Goal: Information Seeking & Learning: Learn about a topic

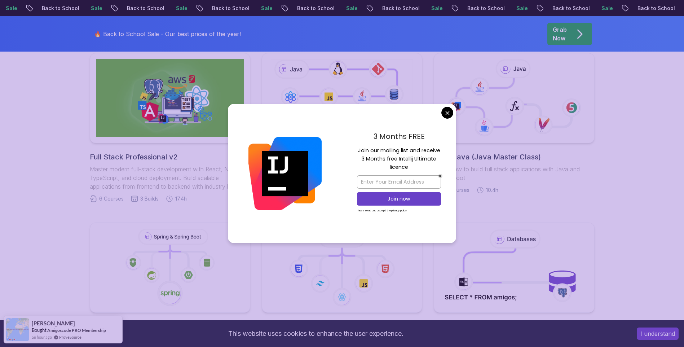
scroll to position [198, 0]
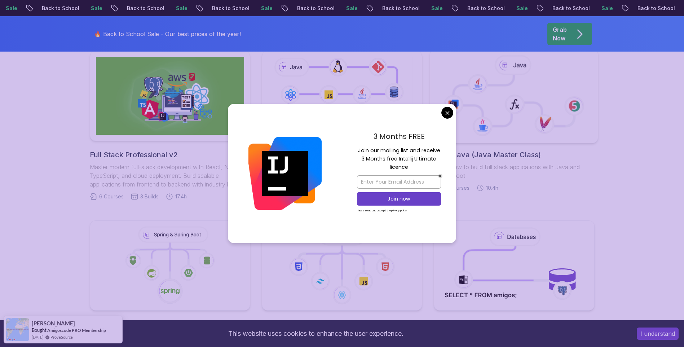
click at [449, 112] on icon at bounding box center [454, 105] width 20 height 20
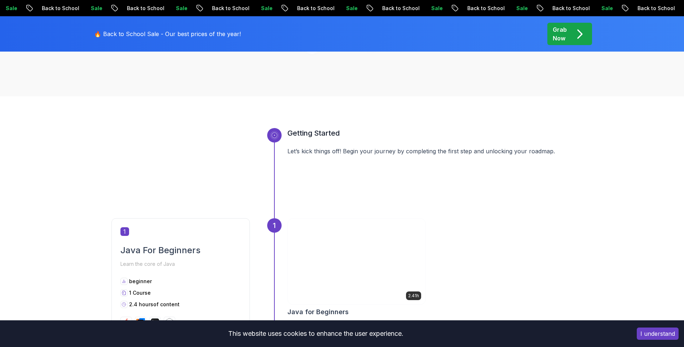
scroll to position [6, 0]
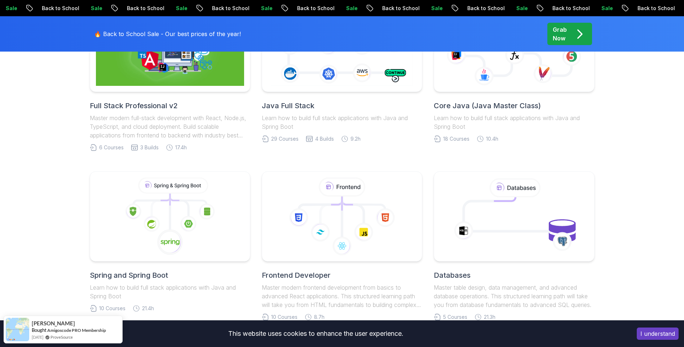
scroll to position [246, 0]
click at [643, 283] on div "Full Stack Professional v2 Master modern full-stack development with React, Nod…" at bounding box center [342, 246] width 684 height 557
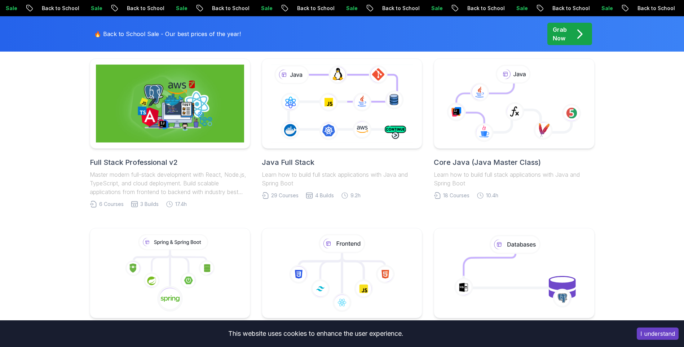
scroll to position [164, 0]
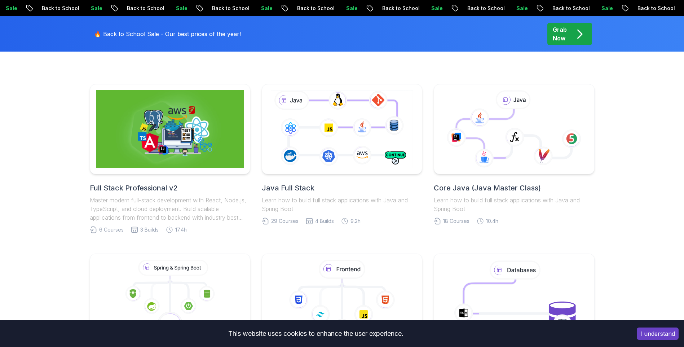
click at [290, 193] on div "Java Full Stack Learn how to build full stack applications with Java and Spring…" at bounding box center [342, 198] width 160 height 30
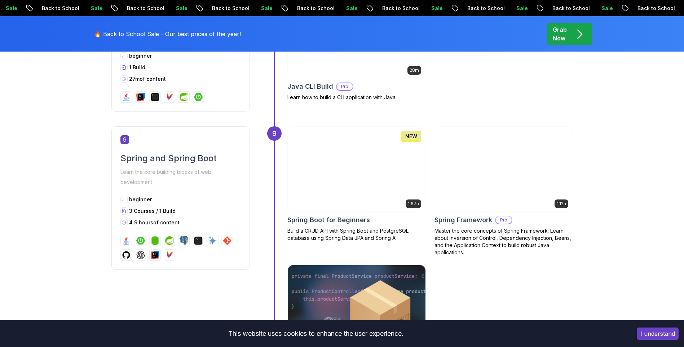
scroll to position [1490, 0]
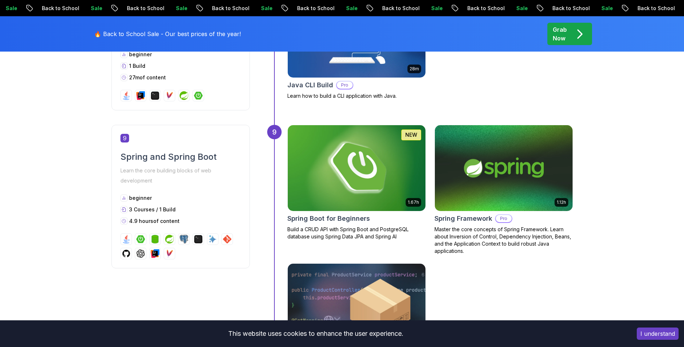
click at [380, 158] on img at bounding box center [356, 168] width 145 height 90
